Goal: Navigation & Orientation: Find specific page/section

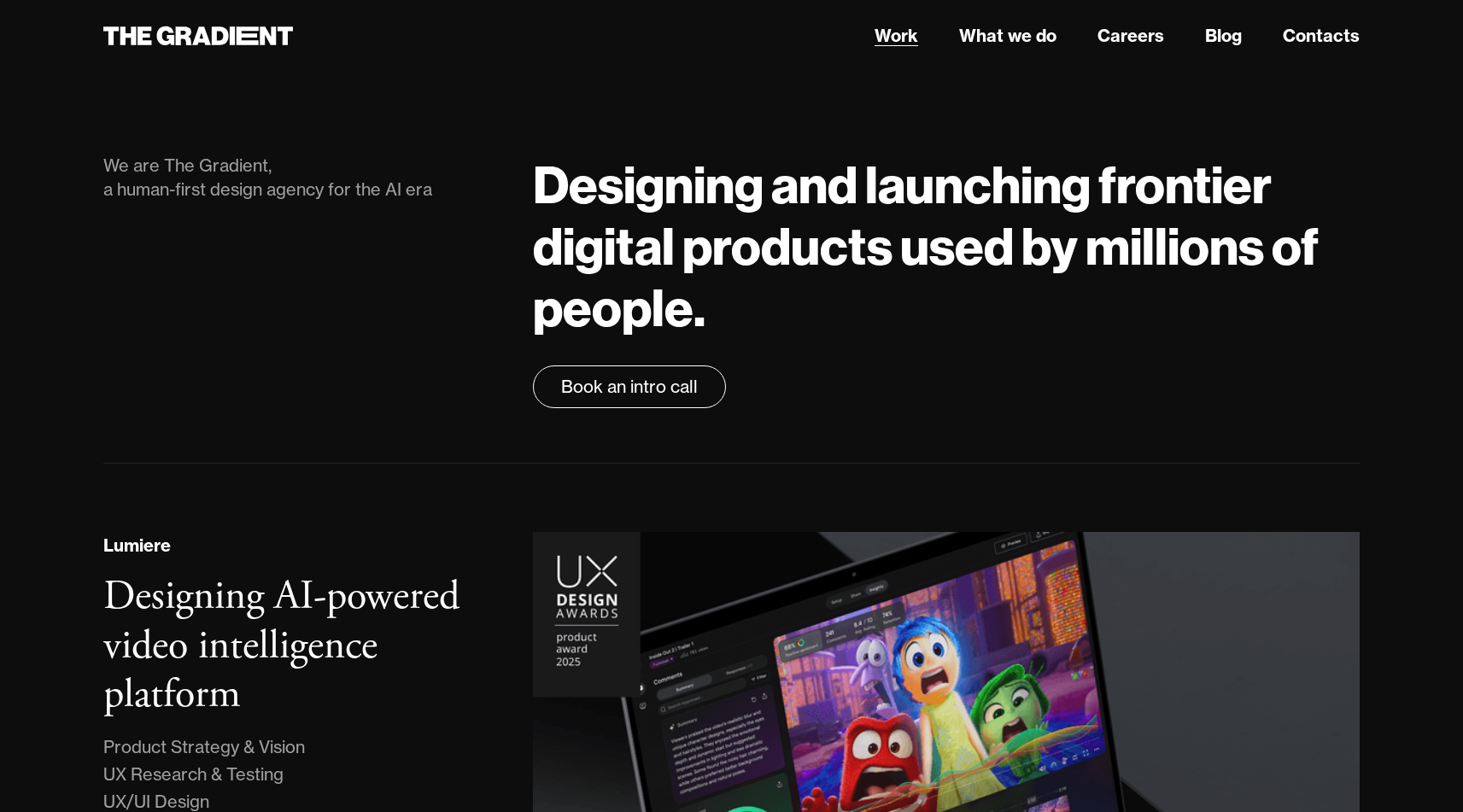
click at [899, 42] on link "Work" at bounding box center [896, 36] width 43 height 26
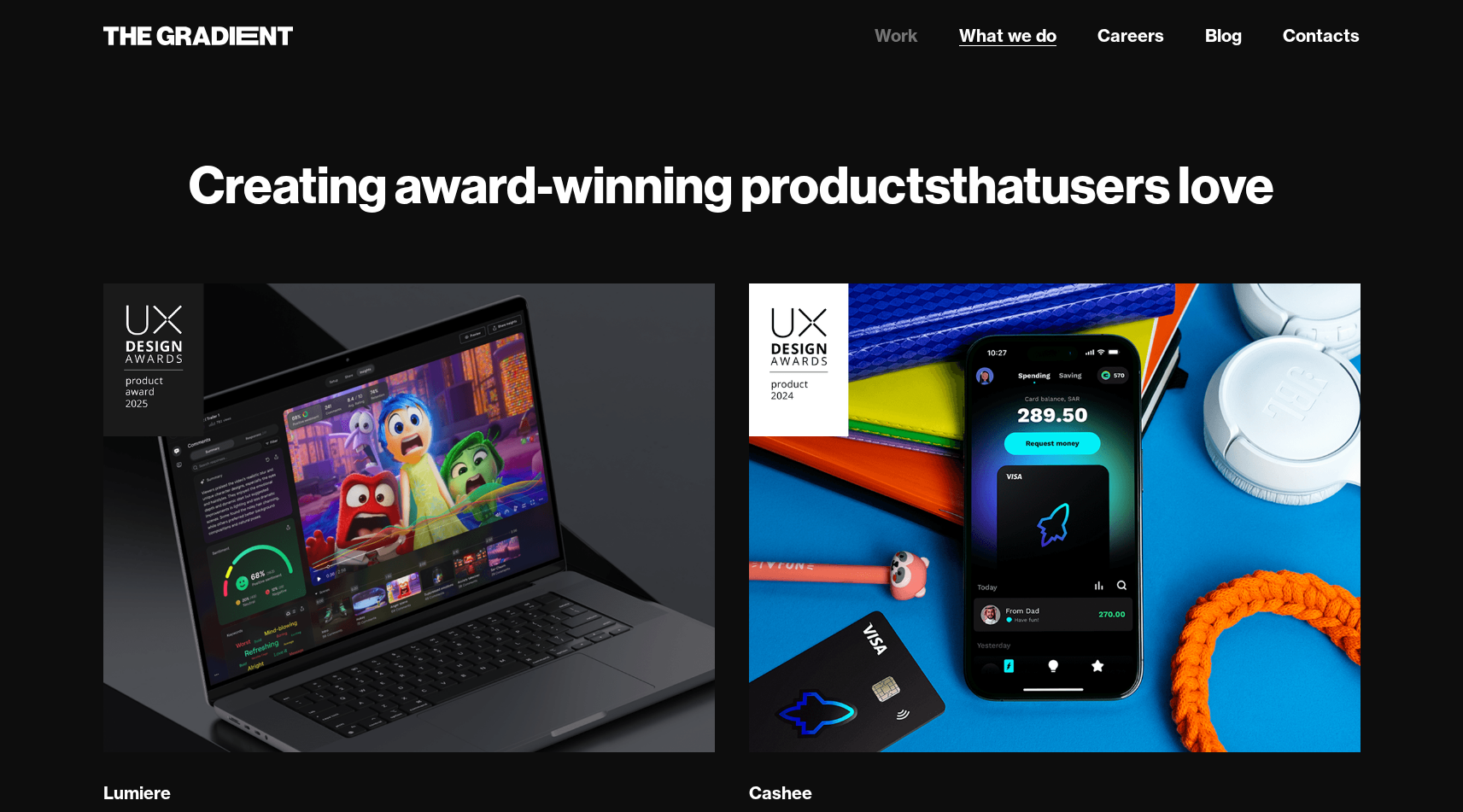
click at [979, 36] on link "What we do" at bounding box center [1007, 36] width 98 height 26
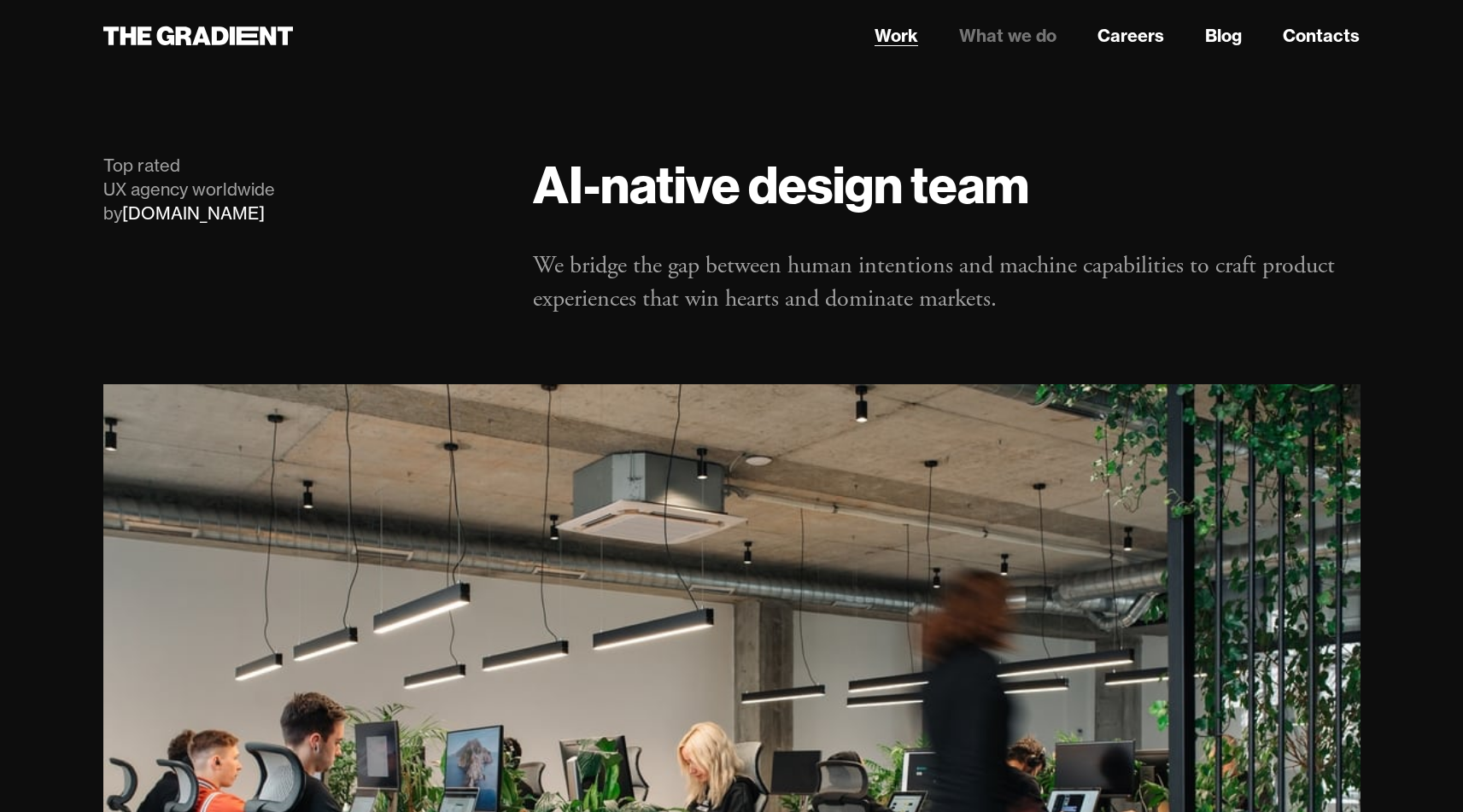
click at [888, 40] on link "Work" at bounding box center [896, 36] width 43 height 26
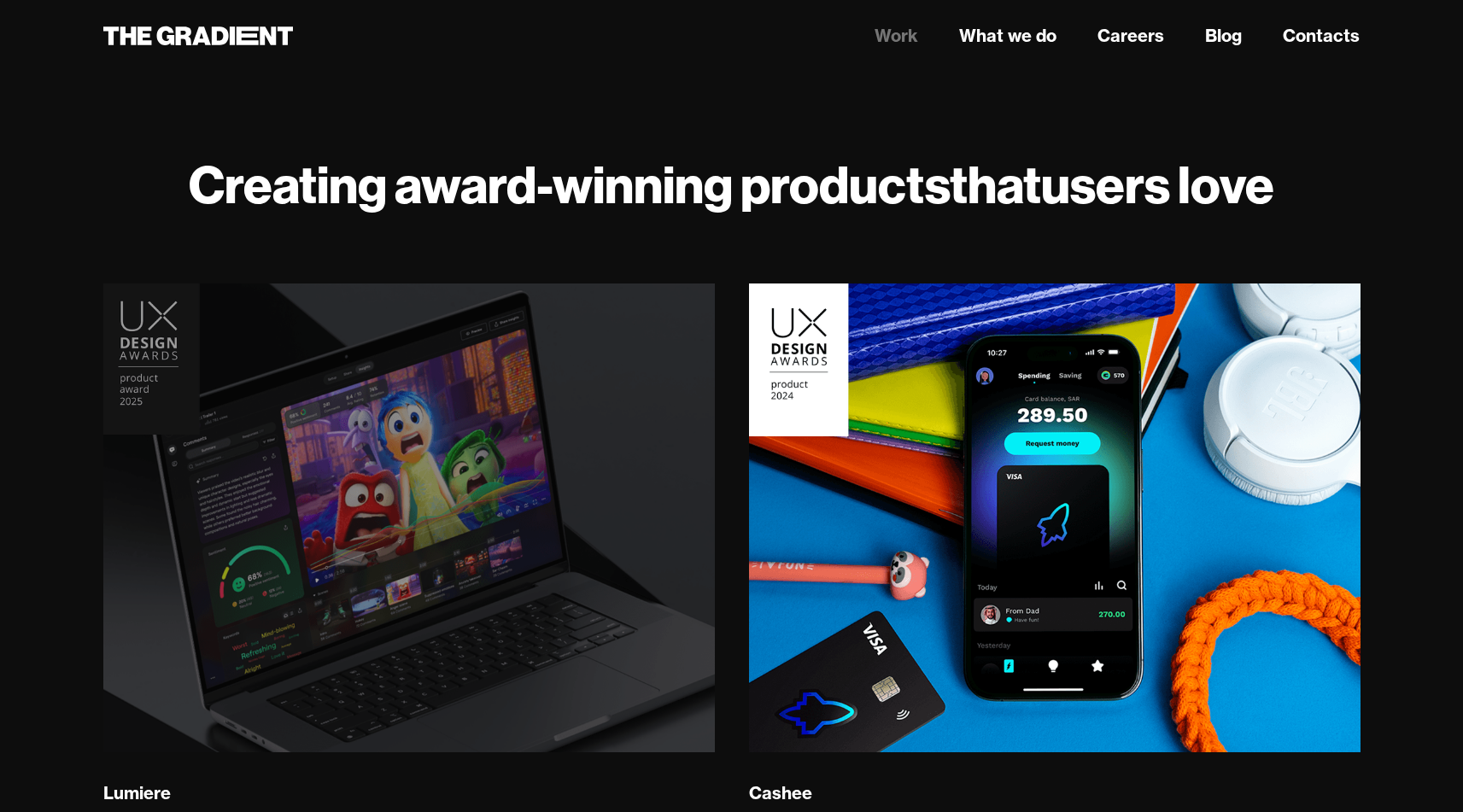
click at [587, 355] on img at bounding box center [408, 518] width 623 height 478
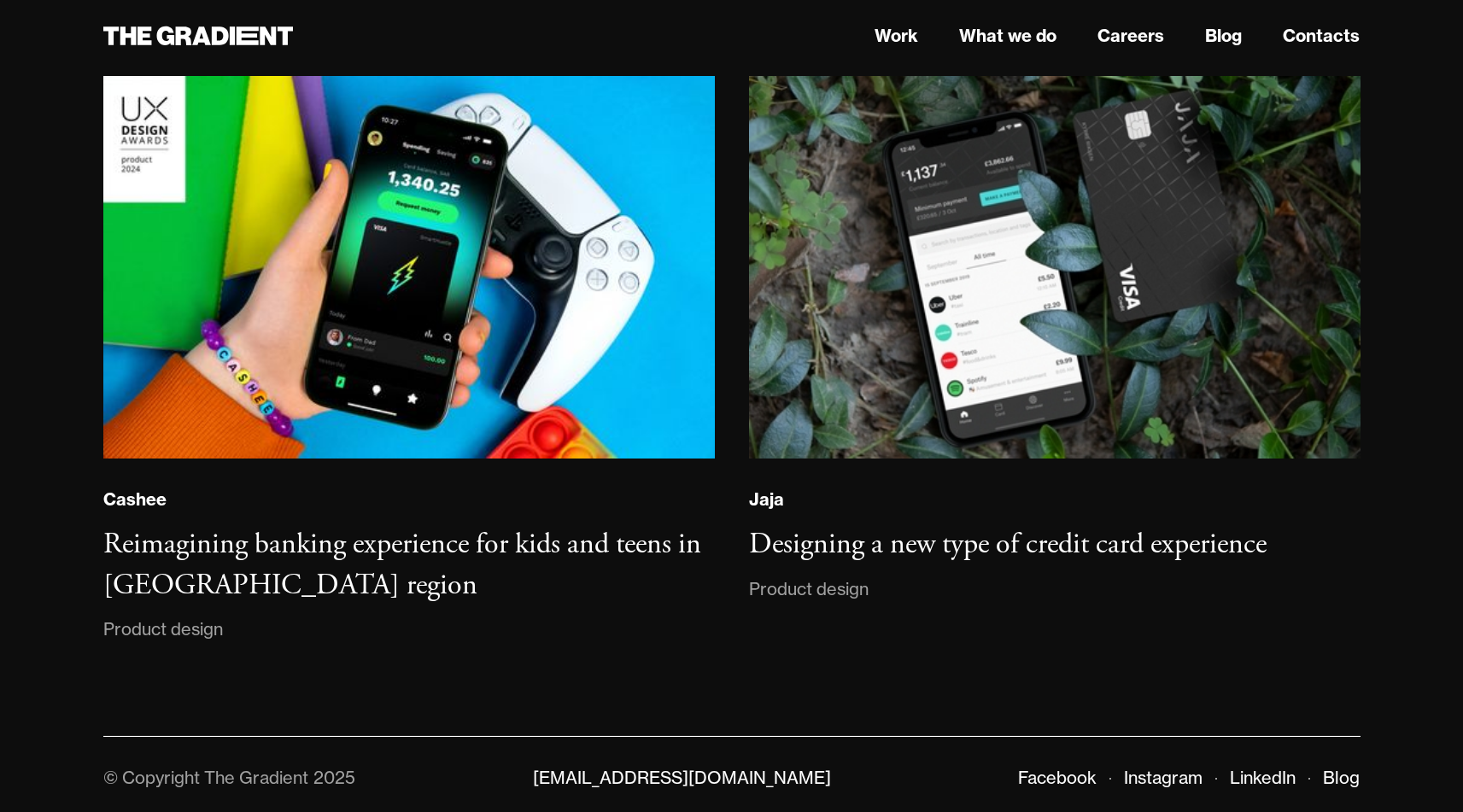
scroll to position [12087, 0]
click at [247, 29] on icon at bounding box center [247, 36] width 22 height 19
